Goal: Task Accomplishment & Management: Complete application form

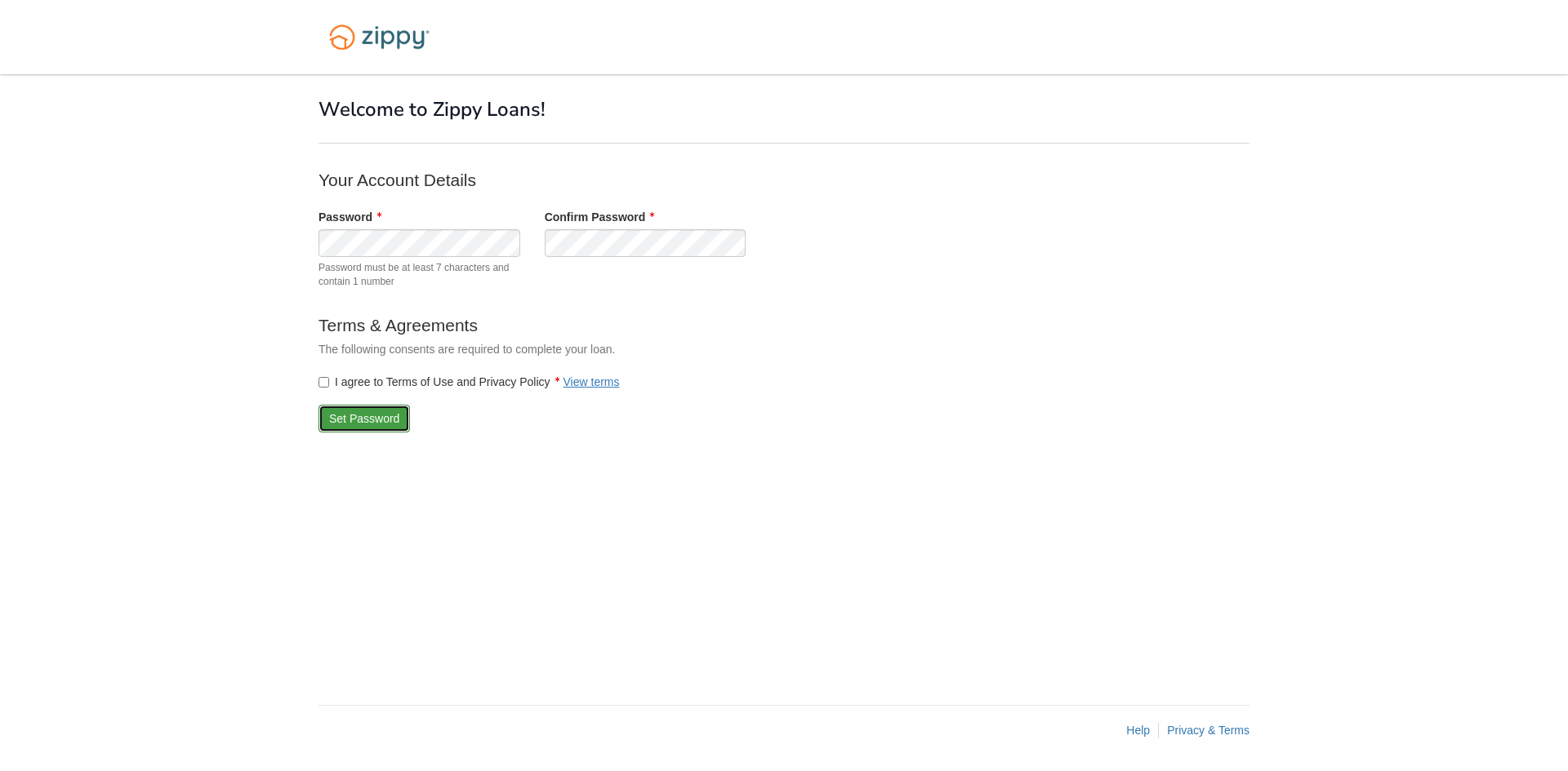
click at [394, 421] on button "Set Password" at bounding box center [364, 419] width 92 height 28
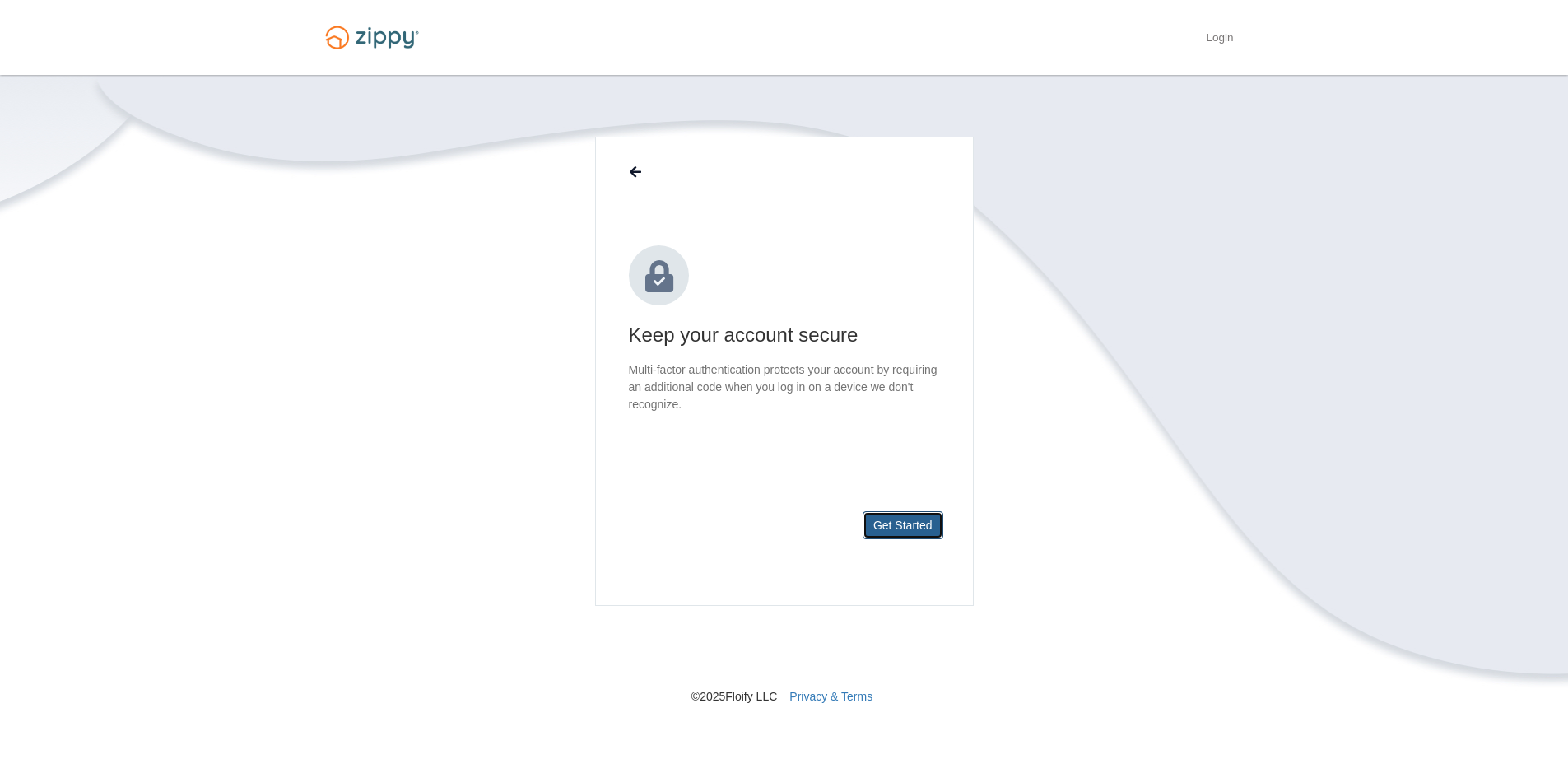
click at [921, 523] on button "Get Started" at bounding box center [902, 525] width 80 height 28
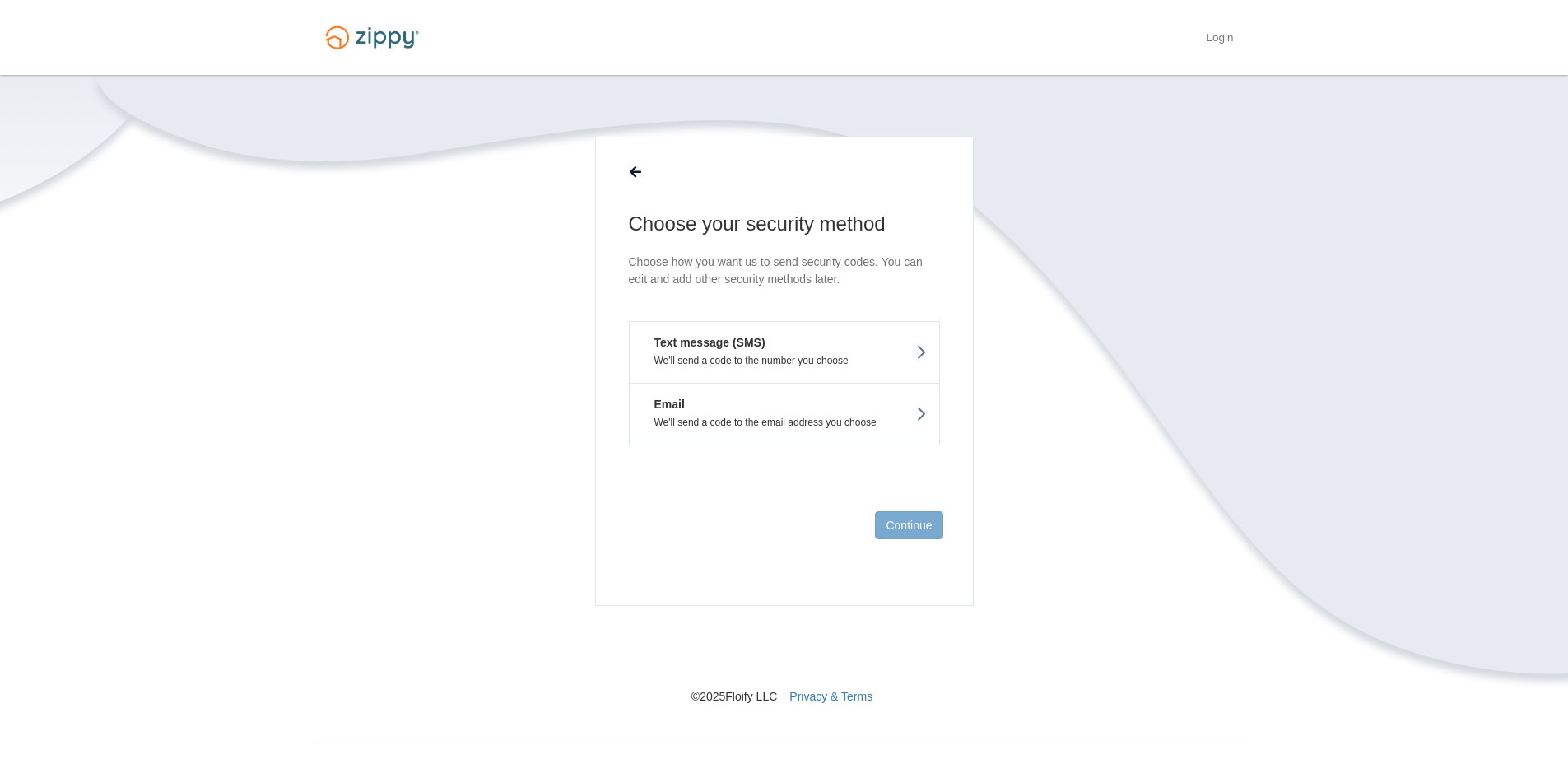
click at [918, 415] on icon at bounding box center [921, 414] width 11 height 19
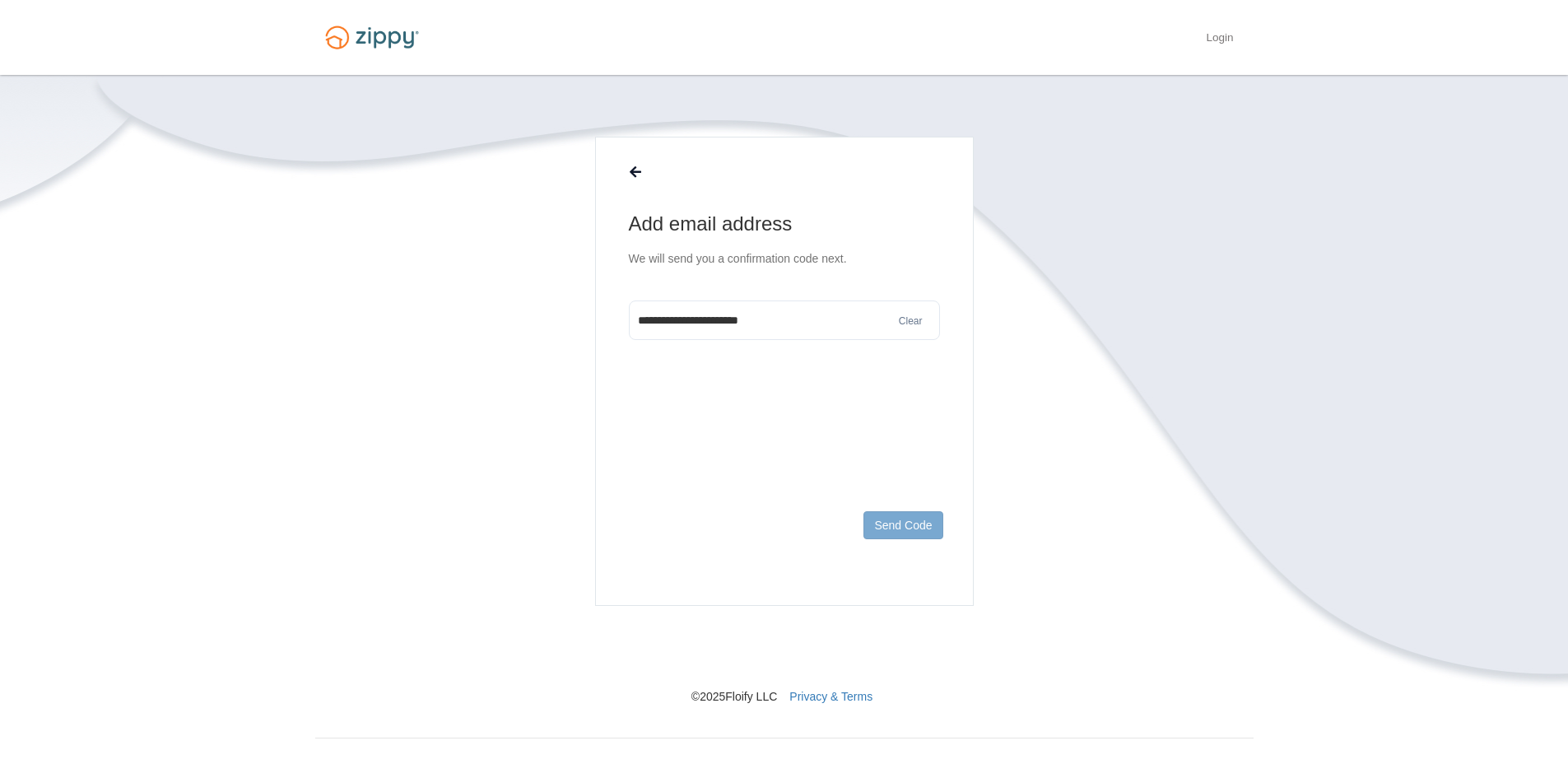
type input "**********"
